Goal: Find specific page/section: Find specific page/section

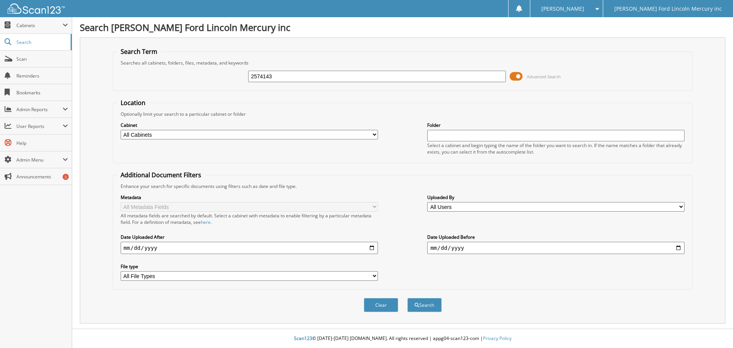
type input "2574143"
click at [407, 298] on button "Search" at bounding box center [424, 305] width 34 height 14
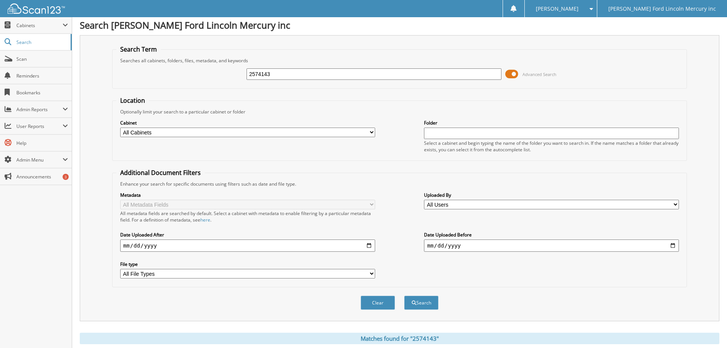
scroll to position [109, 0]
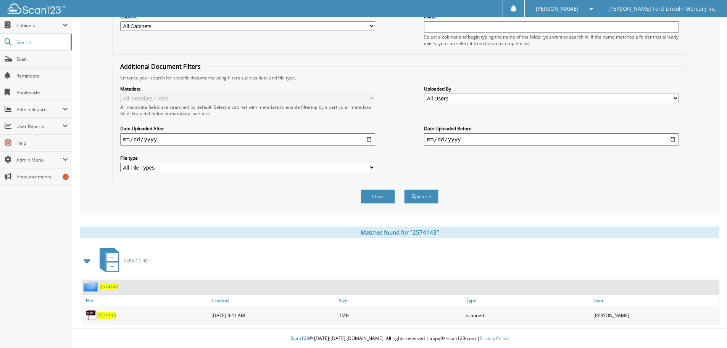
click at [104, 315] on span "2574143" at bounding box center [106, 315] width 19 height 6
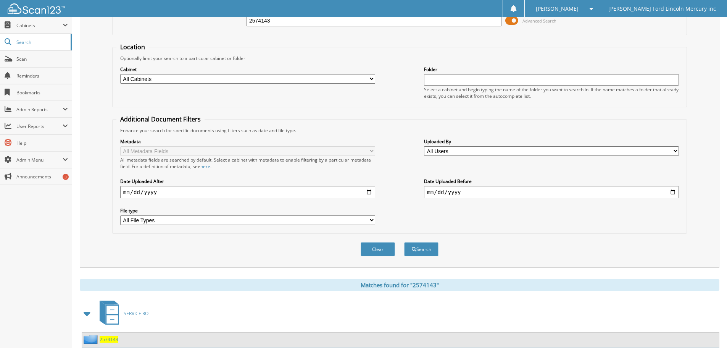
scroll to position [0, 0]
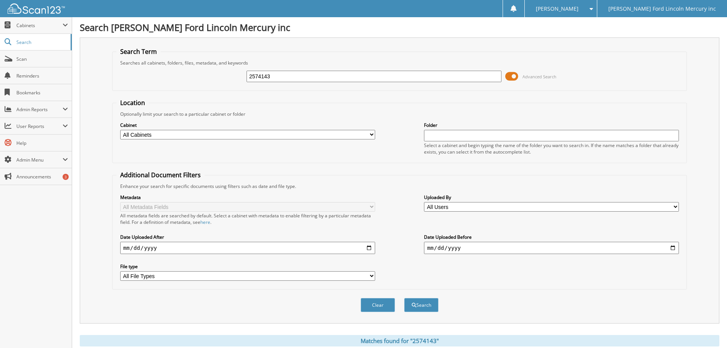
click at [266, 77] on input "2574143" at bounding box center [374, 76] width 255 height 11
drag, startPoint x: 281, startPoint y: 79, endPoint x: 209, endPoint y: 79, distance: 72.2
click at [212, 79] on div "2574143 Advanced Search" at bounding box center [399, 76] width 567 height 21
type input "2573661"
click at [404, 298] on button "Search" at bounding box center [421, 305] width 34 height 14
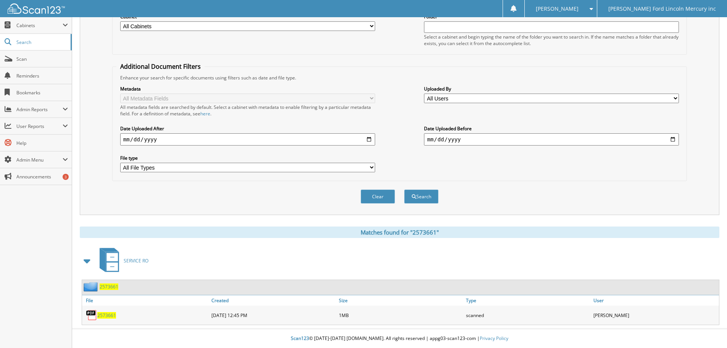
click at [108, 318] on span "2573661" at bounding box center [106, 315] width 19 height 6
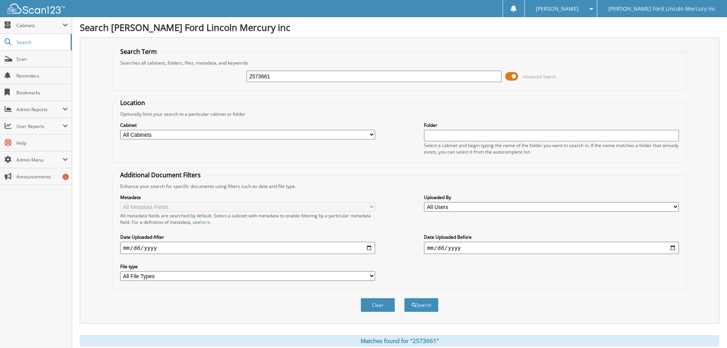
drag, startPoint x: 266, startPoint y: 79, endPoint x: 223, endPoint y: 79, distance: 42.4
click at [223, 79] on div "2573661 Advanced Search" at bounding box center [399, 76] width 567 height 21
drag, startPoint x: 279, startPoint y: 74, endPoint x: 190, endPoint y: 78, distance: 89.0
click at [244, 74] on div "2573661 Advanced Search" at bounding box center [399, 76] width 567 height 21
type input "2511739"
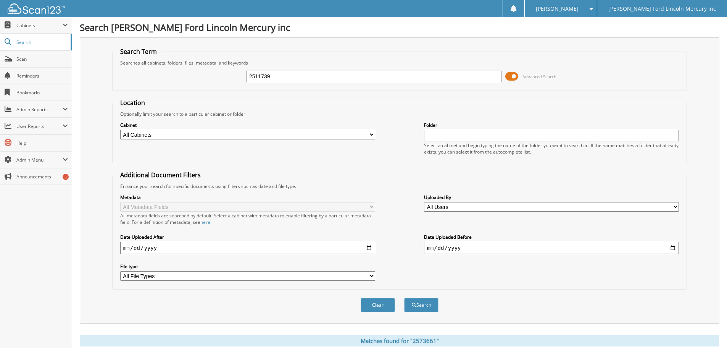
click at [404, 298] on button "Search" at bounding box center [421, 305] width 34 height 14
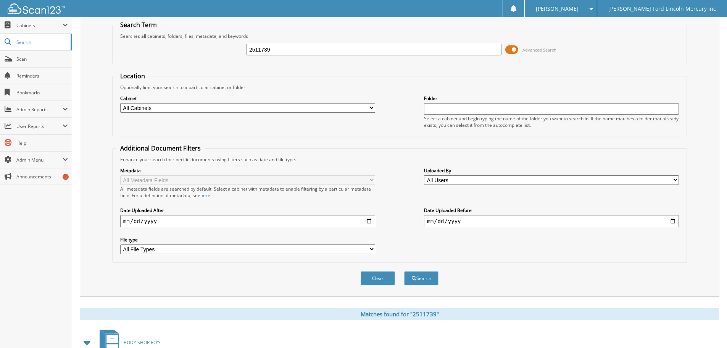
scroll to position [79, 0]
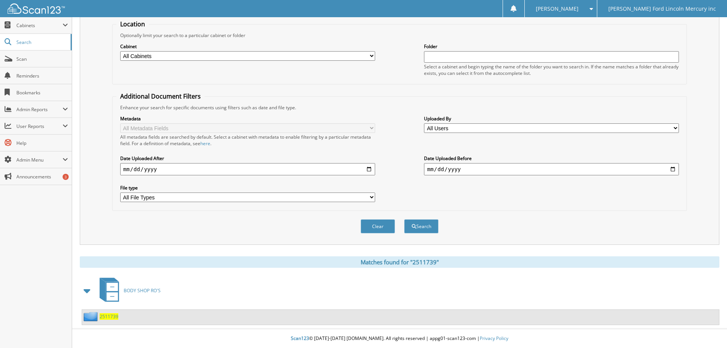
click at [108, 317] on span "2511739" at bounding box center [109, 316] width 19 height 6
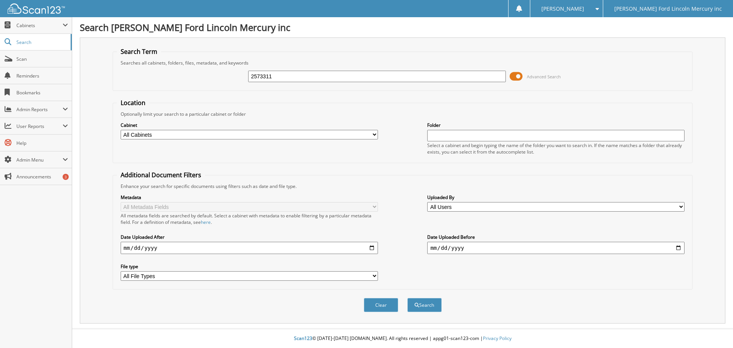
type input "2573311"
click at [407, 298] on button "Search" at bounding box center [424, 305] width 34 height 14
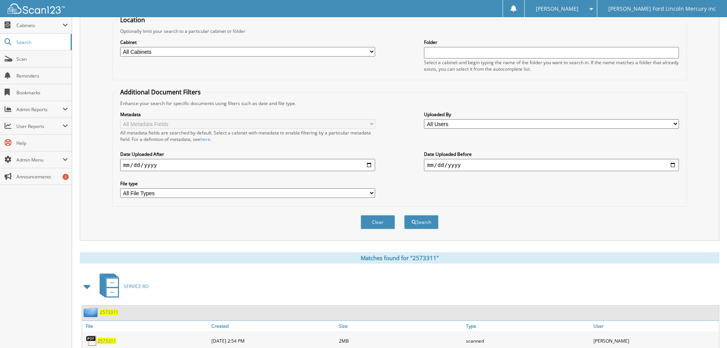
scroll to position [109, 0]
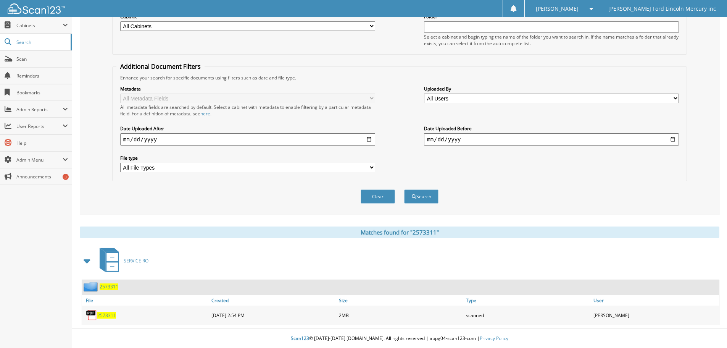
click at [107, 313] on span "2573311" at bounding box center [106, 315] width 19 height 6
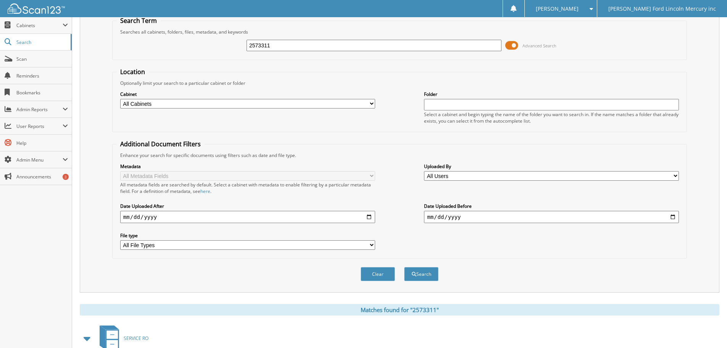
scroll to position [0, 0]
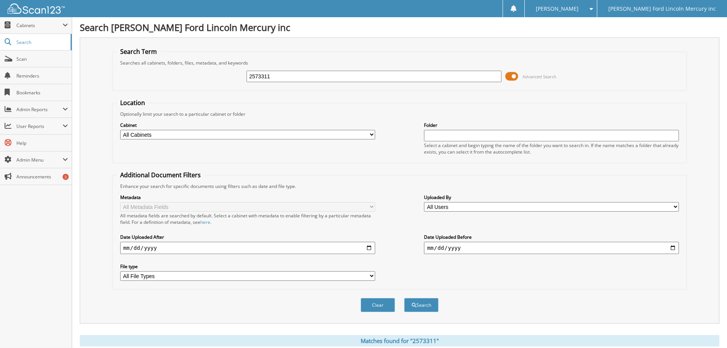
drag, startPoint x: 276, startPoint y: 78, endPoint x: 194, endPoint y: 76, distance: 81.3
click at [217, 78] on div "2573311 Advanced Search" at bounding box center [399, 76] width 567 height 21
type input "2572938"
click at [404, 298] on button "Search" at bounding box center [421, 305] width 34 height 14
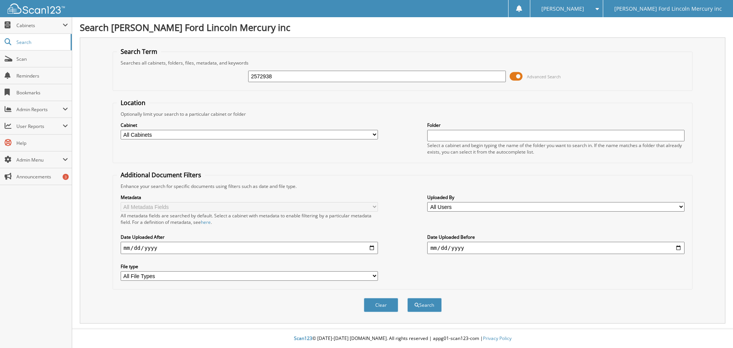
type input "2572938"
click at [407, 298] on button "Search" at bounding box center [424, 305] width 34 height 14
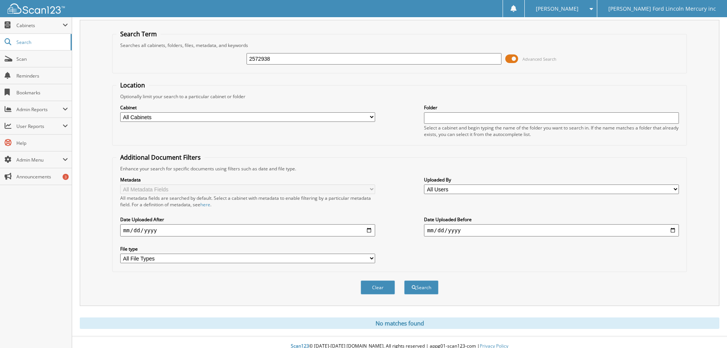
scroll to position [26, 0]
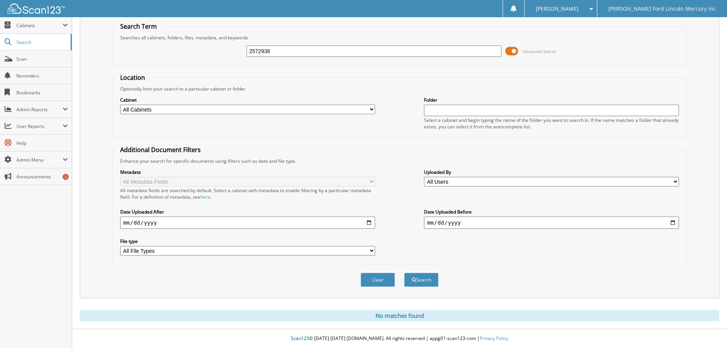
drag, startPoint x: 274, startPoint y: 53, endPoint x: 205, endPoint y: 44, distance: 69.7
click at [248, 49] on input "2572938" at bounding box center [374, 50] width 255 height 11
type input "11835"
click at [404, 273] on button "Search" at bounding box center [421, 280] width 34 height 14
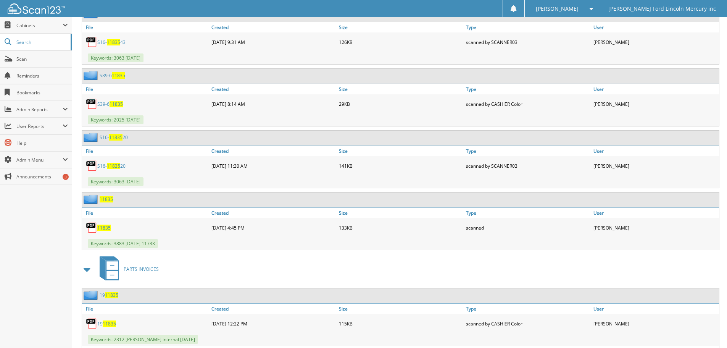
scroll to position [916, 0]
click at [103, 228] on span "11835" at bounding box center [103, 227] width 13 height 6
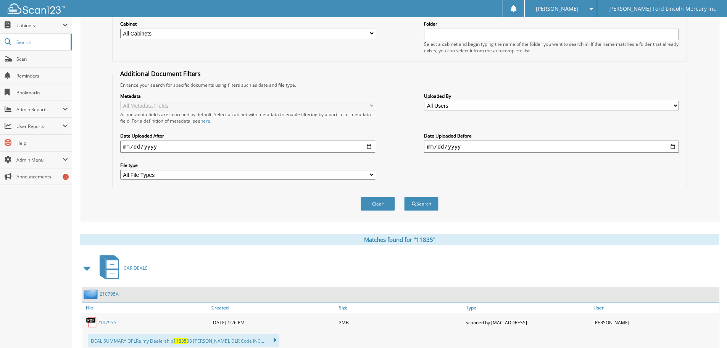
scroll to position [0, 0]
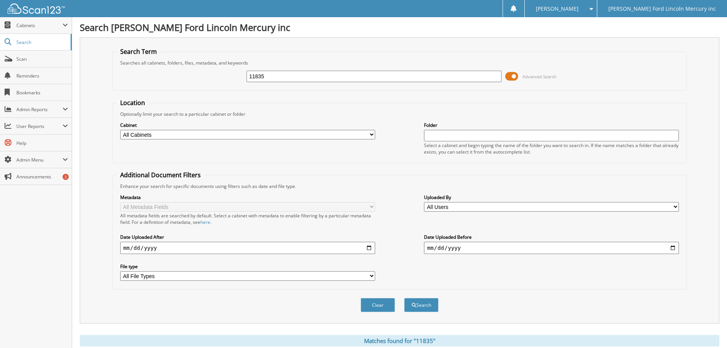
click at [189, 73] on div "11835 Advanced Search" at bounding box center [399, 76] width 567 height 21
type input "2571522"
click at [404, 298] on button "Search" at bounding box center [421, 305] width 34 height 14
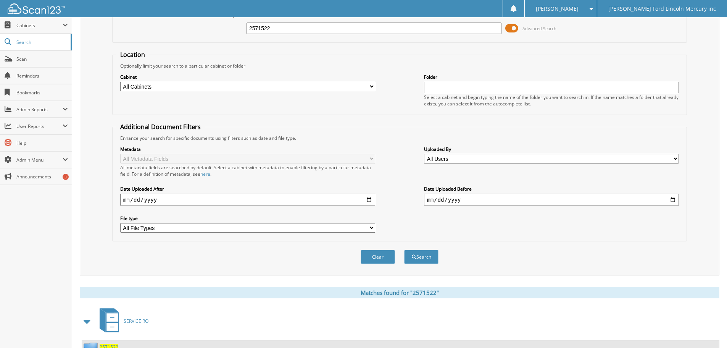
scroll to position [109, 0]
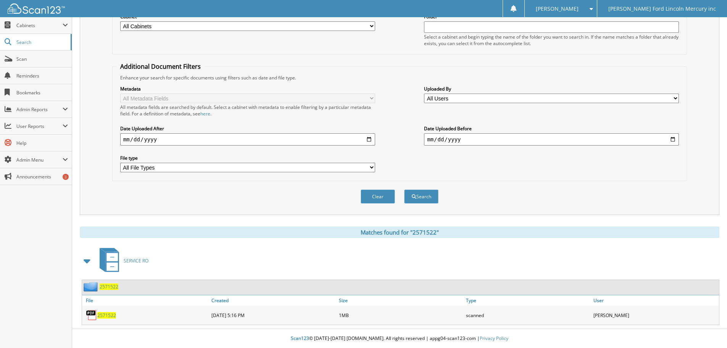
click at [109, 313] on span "2571522" at bounding box center [106, 315] width 19 height 6
